Goal: Obtain resource: Download file/media

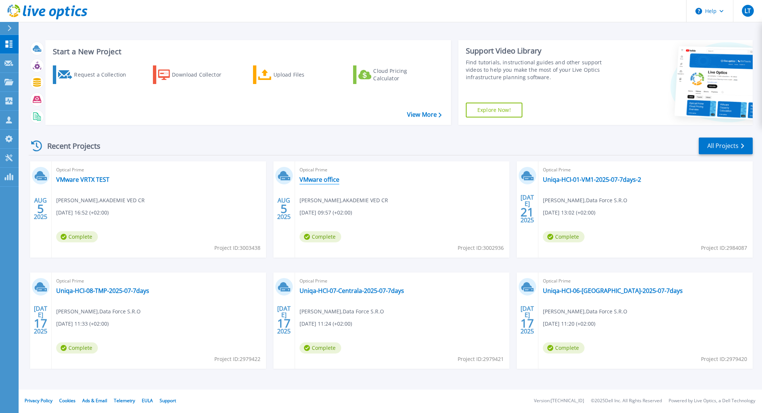
click at [325, 181] on link "VMware office" at bounding box center [320, 179] width 40 height 7
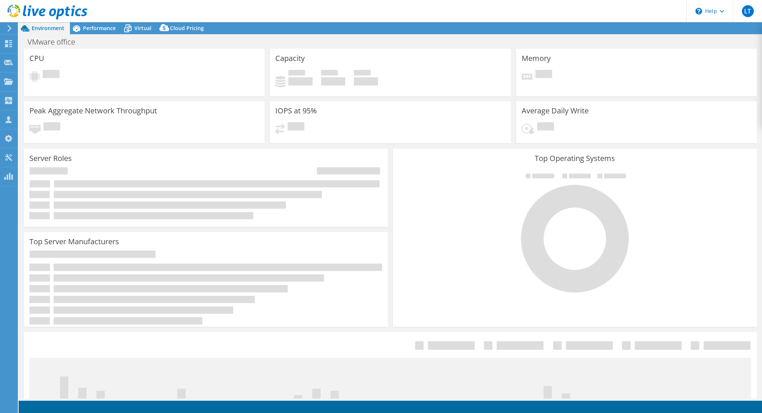
select select "USD"
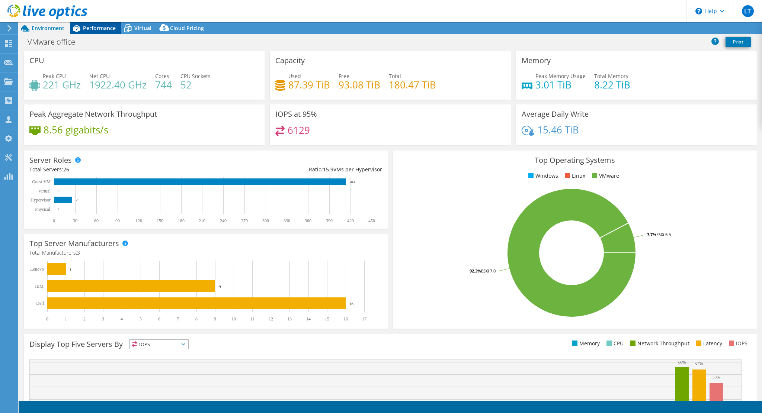
click at [101, 30] on span "Performance" at bounding box center [99, 28] width 33 height 7
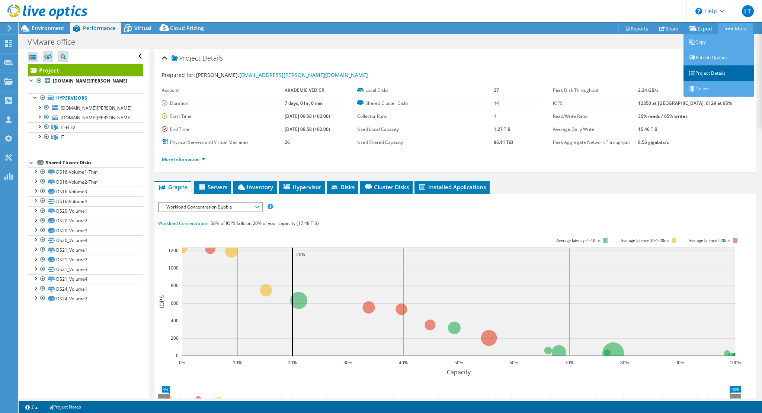
drag, startPoint x: 710, startPoint y: 70, endPoint x: 698, endPoint y: 70, distance: 11.5
click at [710, 70] on link "Project Details" at bounding box center [719, 73] width 71 height 16
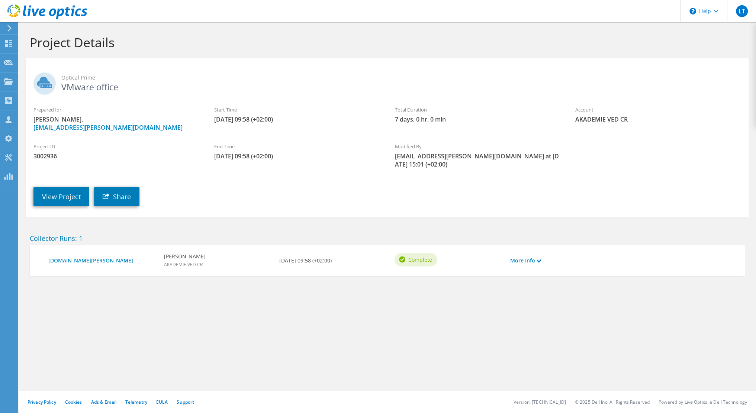
click at [48, 154] on span "3002936" at bounding box center [116, 156] width 166 height 8
copy span "3002936"
click at [9, 27] on icon at bounding box center [10, 28] width 6 height 7
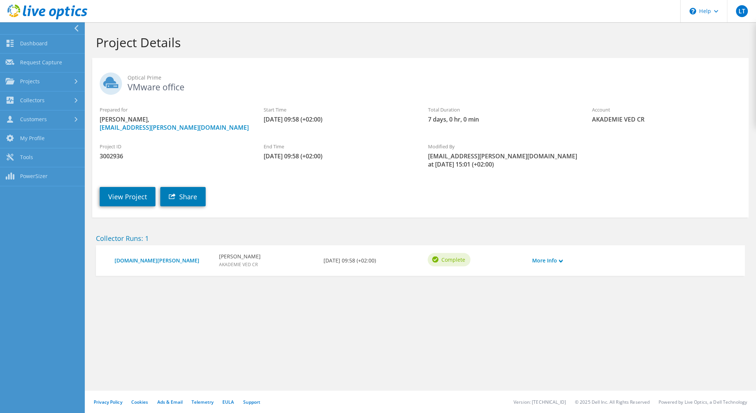
click at [9, 27] on div at bounding box center [40, 28] width 85 height 12
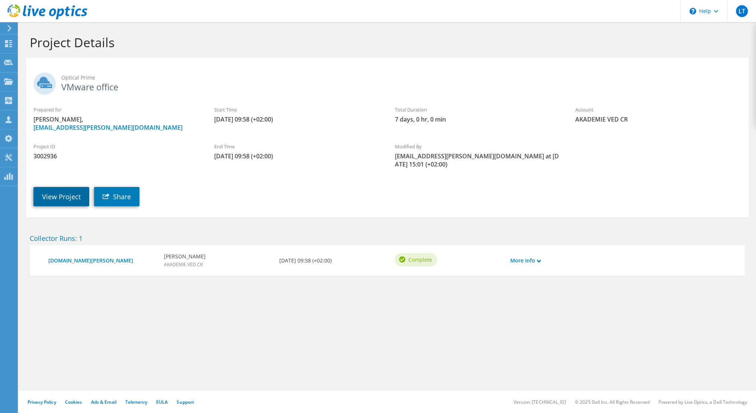
click at [76, 197] on link "View Project" at bounding box center [61, 196] width 56 height 19
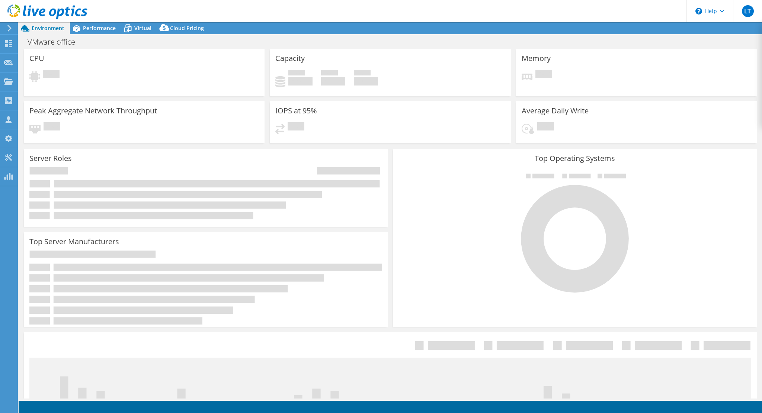
select select "USD"
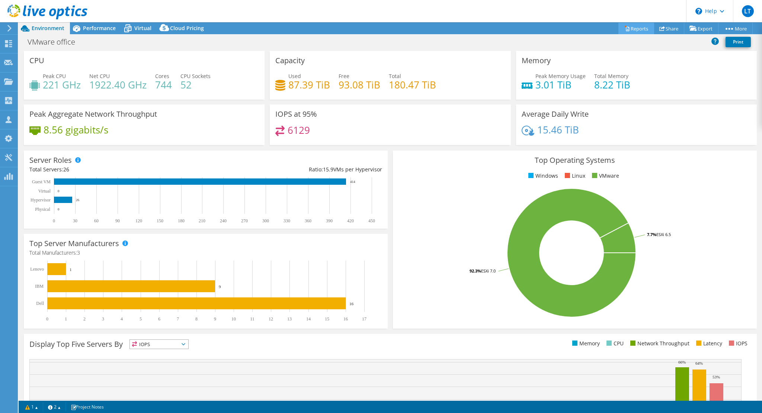
click at [642, 26] on link "Reports" at bounding box center [636, 29] width 36 height 12
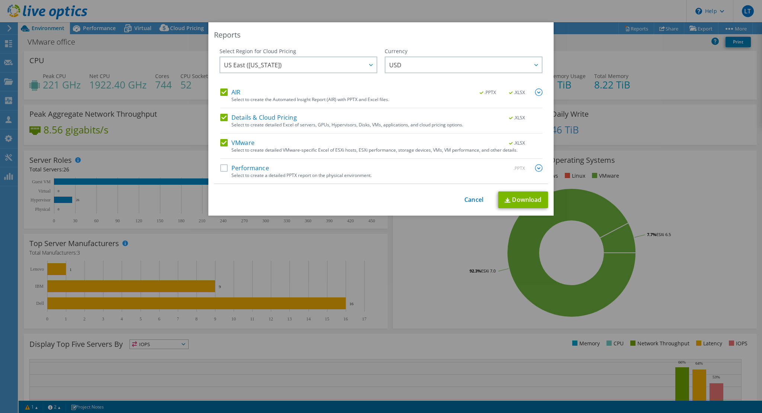
click at [220, 170] on label "Performance" at bounding box center [244, 167] width 49 height 7
click at [0, 0] on input "Performance" at bounding box center [0, 0] width 0 height 0
click at [222, 118] on label "Details & Cloud Pricing" at bounding box center [258, 117] width 77 height 7
click at [0, 0] on input "Details & Cloud Pricing" at bounding box center [0, 0] width 0 height 0
click at [539, 91] on img at bounding box center [538, 92] width 7 height 7
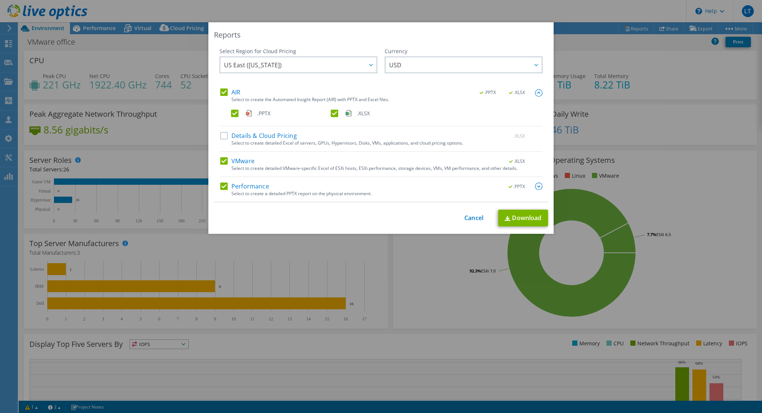
click at [539, 91] on img at bounding box center [538, 92] width 7 height 7
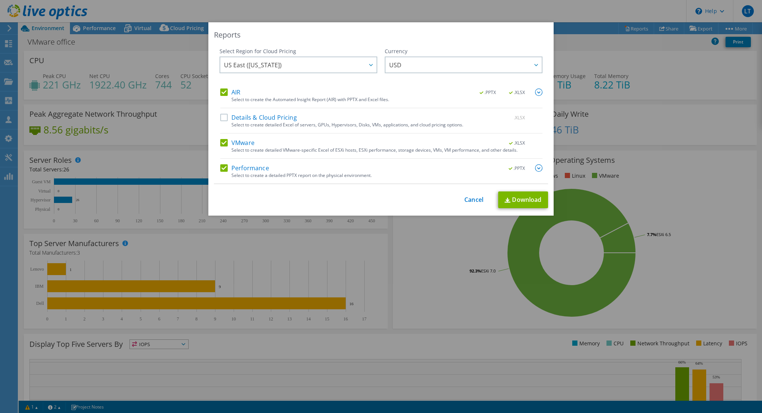
click at [538, 167] on img at bounding box center [538, 167] width 7 height 7
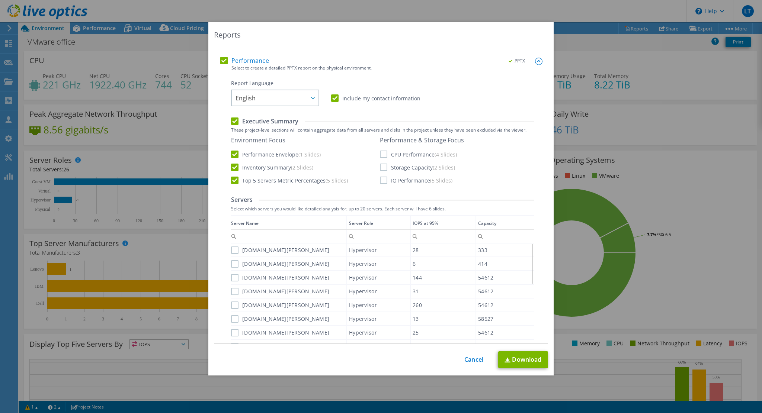
scroll to position [112, 0]
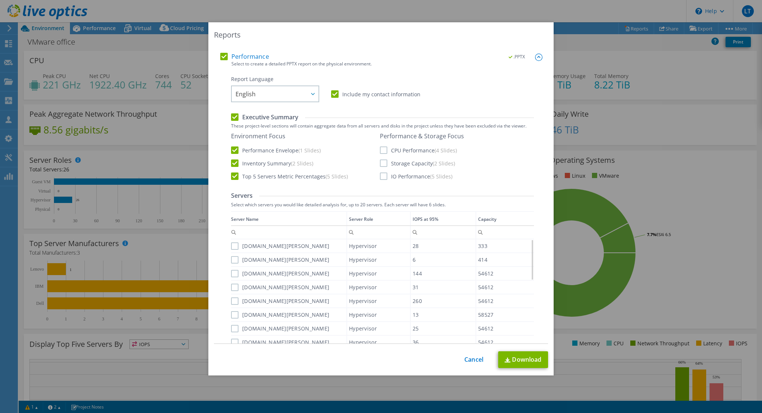
click at [381, 151] on label "CPU Performance (4 Slides)" at bounding box center [418, 150] width 77 height 7
click at [0, 0] on input "CPU Performance (4 Slides)" at bounding box center [0, 0] width 0 height 0
click at [383, 163] on label "Storage Capacity (2 Slides)" at bounding box center [417, 163] width 75 height 7
click at [0, 0] on input "Storage Capacity (2 Slides)" at bounding box center [0, 0] width 0 height 0
click at [380, 177] on label "IO Performance (5 Slides)" at bounding box center [416, 176] width 73 height 7
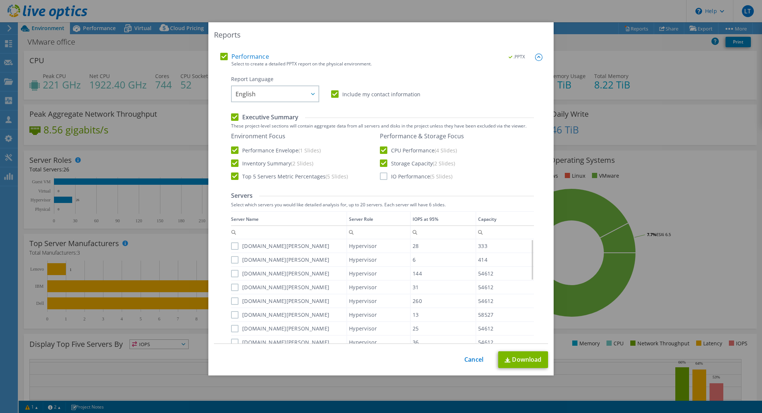
click at [0, 0] on input "IO Performance (5 Slides)" at bounding box center [0, 0] width 0 height 0
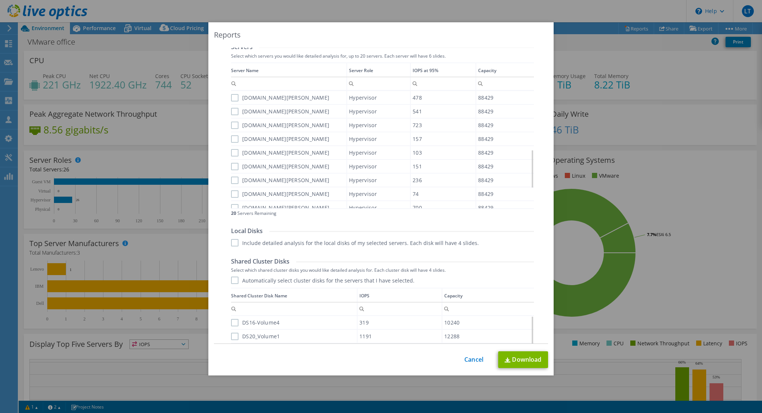
scroll to position [74, 0]
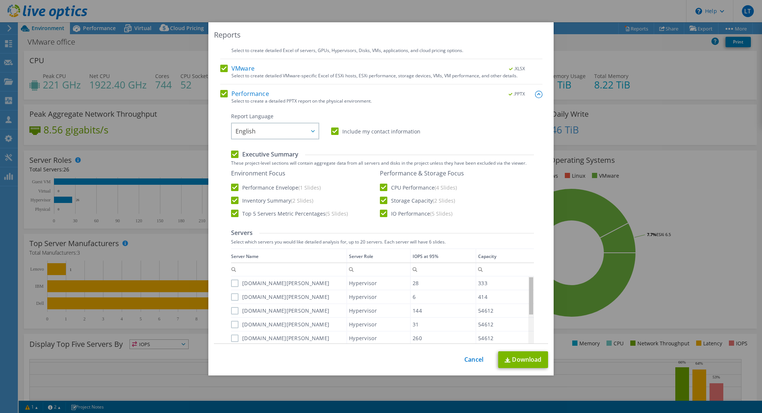
drag, startPoint x: 530, startPoint y: 285, endPoint x: 530, endPoint y: 259, distance: 26.4
click at [530, 259] on body "LT Channel Partner Lukas Travnicek lukas.travnicek@dataforce.cz Data Force S.R.…" at bounding box center [381, 206] width 762 height 413
click at [530, 271] on input "Column Capacity, Filter cell" at bounding box center [505, 270] width 58 height 10
click at [539, 251] on div "Select Region for Cloud Pricing Asia Pacific (Hong Kong) Asia Pacific (Mumbai) …" at bounding box center [381, 196] width 334 height 297
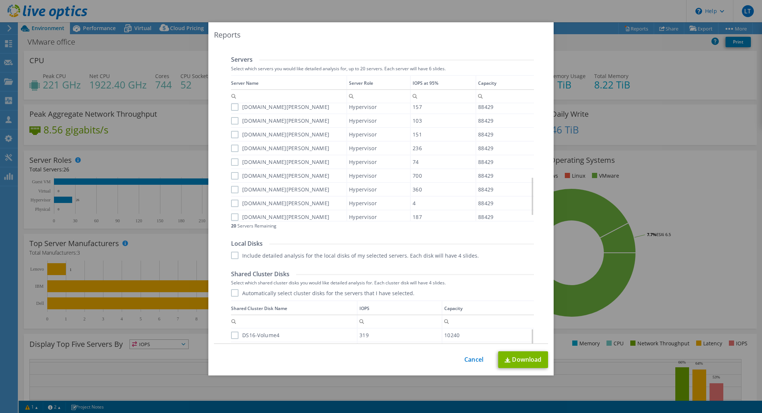
scroll to position [298, 0]
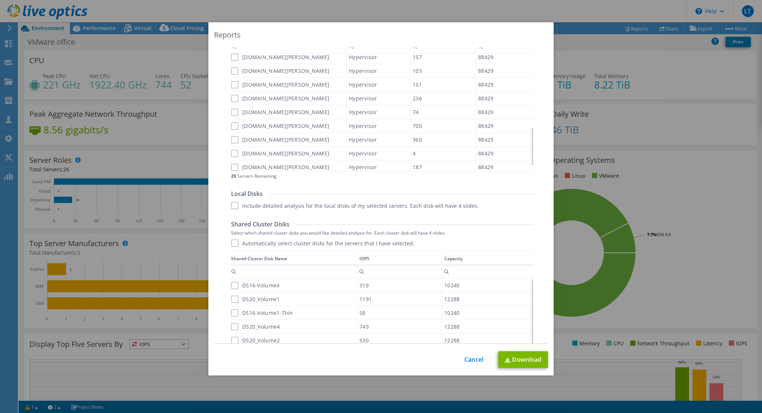
click at [231, 241] on label "Automatically select cluster disks for the servers that I have selected." at bounding box center [322, 243] width 183 height 7
click at [0, 0] on input "Automatically select cluster disks for the servers that I have selected." at bounding box center [0, 0] width 0 height 0
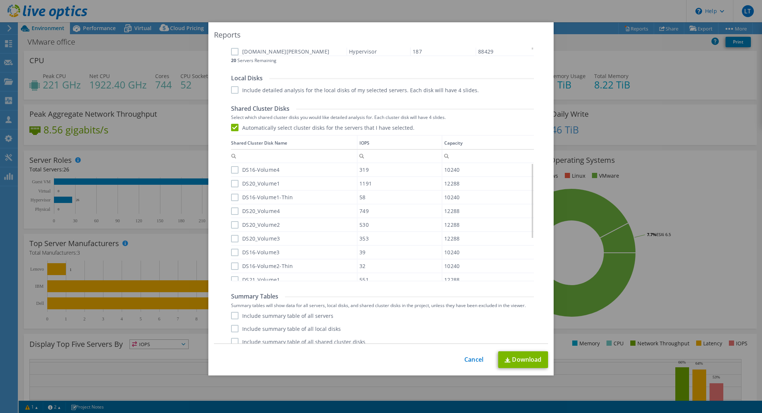
scroll to position [420, 0]
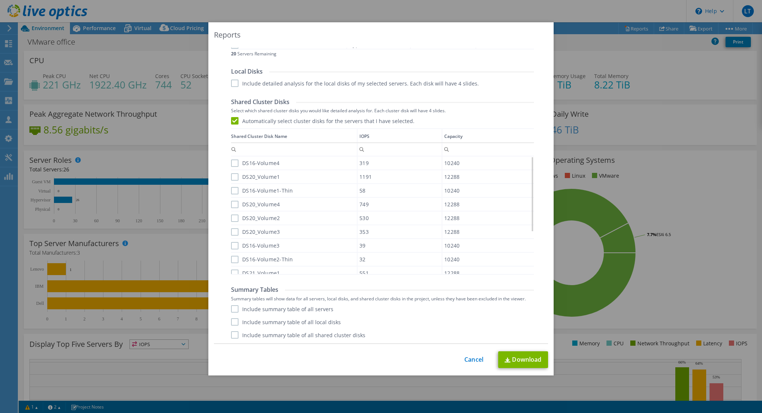
click at [234, 309] on label "Include summary table of all servers" at bounding box center [282, 308] width 102 height 7
click at [0, 0] on input "Include summary table of all servers" at bounding box center [0, 0] width 0 height 0
click at [235, 335] on label "Include summary table of all shared cluster disks" at bounding box center [298, 335] width 134 height 7
click at [0, 0] on input "Include summary table of all shared cluster disks" at bounding box center [0, 0] width 0 height 0
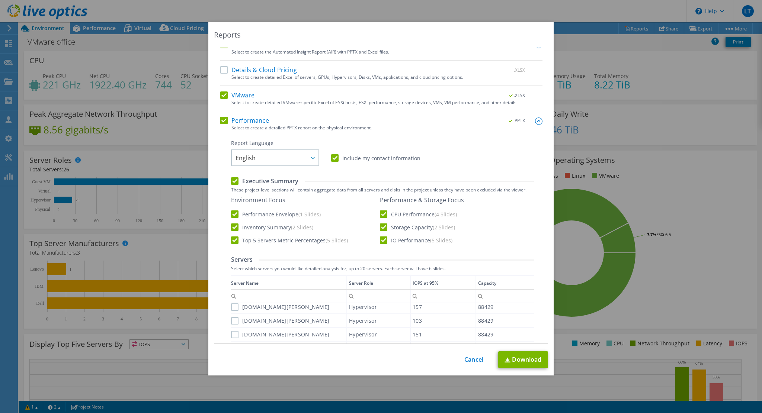
scroll to position [0, 0]
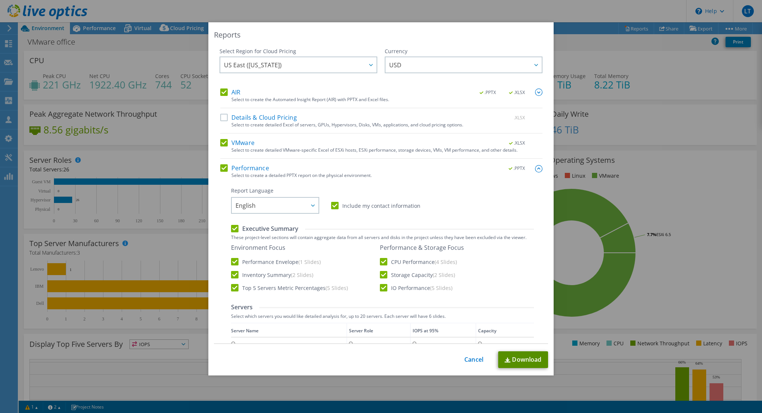
click at [531, 360] on link "Download" at bounding box center [523, 360] width 50 height 17
drag, startPoint x: 472, startPoint y: 360, endPoint x: 511, endPoint y: 341, distance: 42.8
click at [472, 360] on link "Cancel" at bounding box center [473, 359] width 19 height 7
